Goal: Transaction & Acquisition: Obtain resource

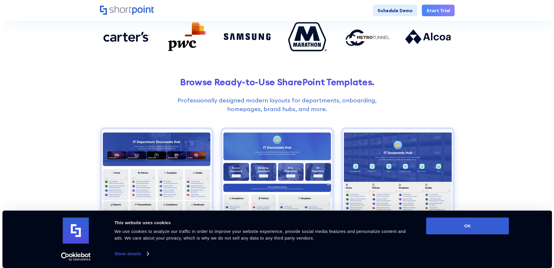
scroll to position [203, 0]
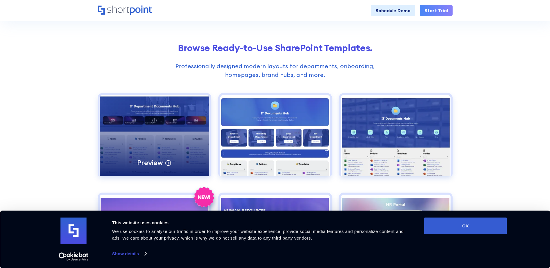
click at [144, 141] on div "Preview" at bounding box center [155, 135] width 110 height 81
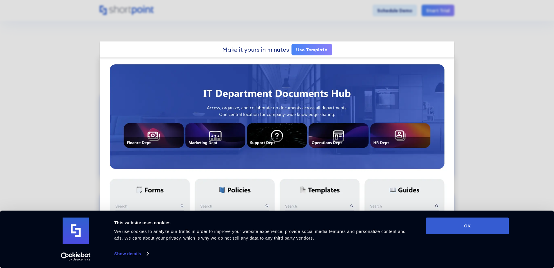
scroll to position [0, 0]
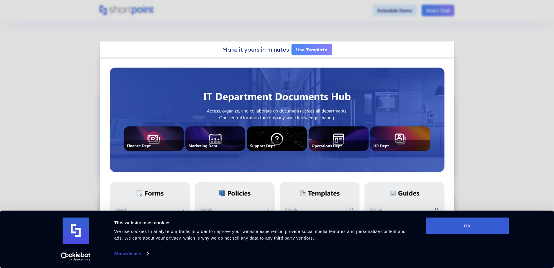
click at [313, 48] on link "Use Template" at bounding box center [312, 50] width 41 height 12
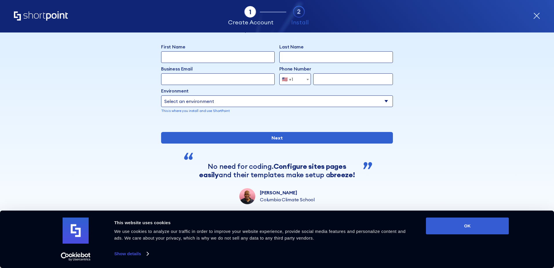
scroll to position [47, 0]
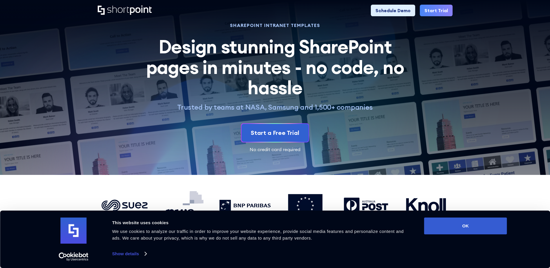
drag, startPoint x: 494, startPoint y: 138, endPoint x: 490, endPoint y: 54, distance: 83.3
